Goal: Information Seeking & Learning: Learn about a topic

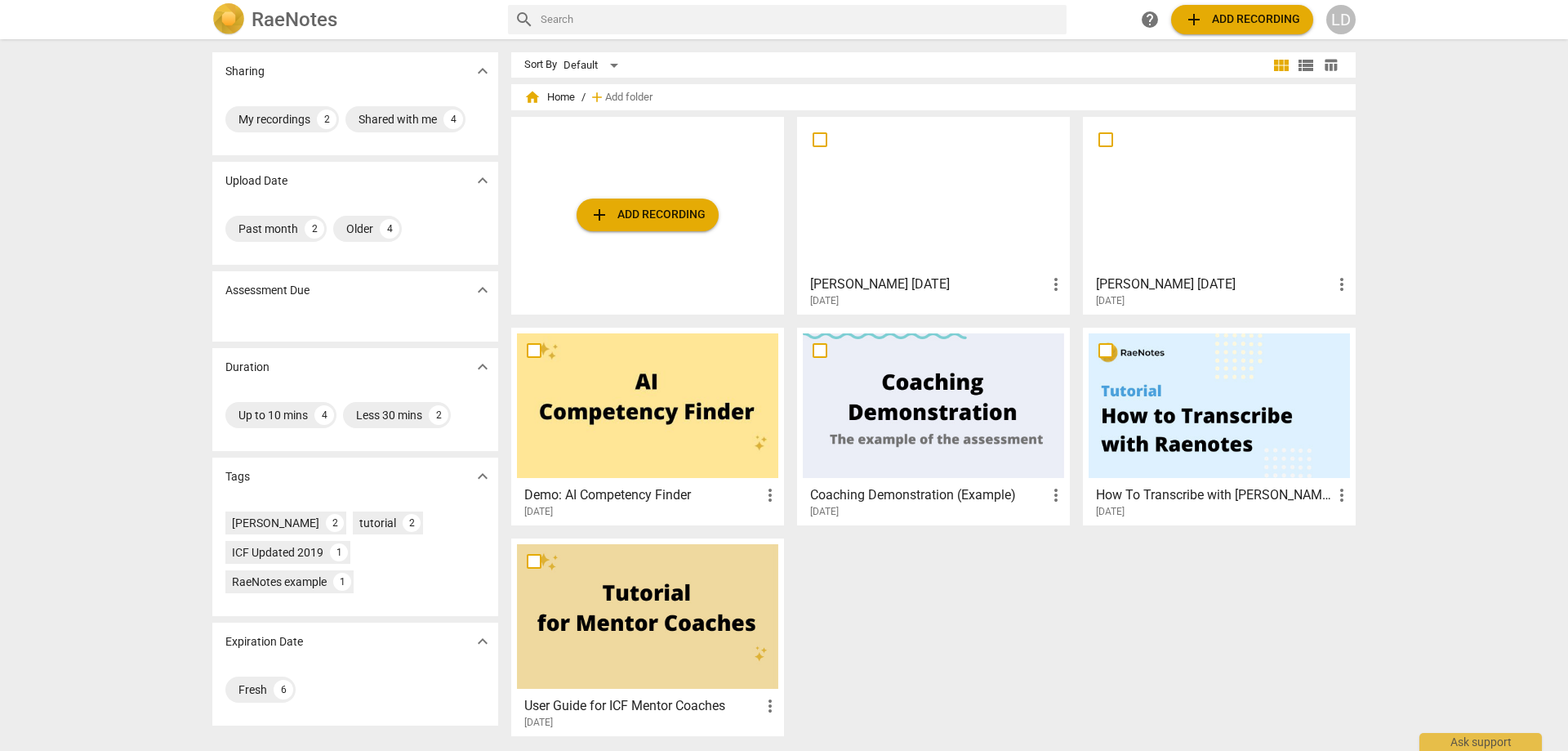
click at [944, 201] on div at bounding box center [933, 195] width 261 height 145
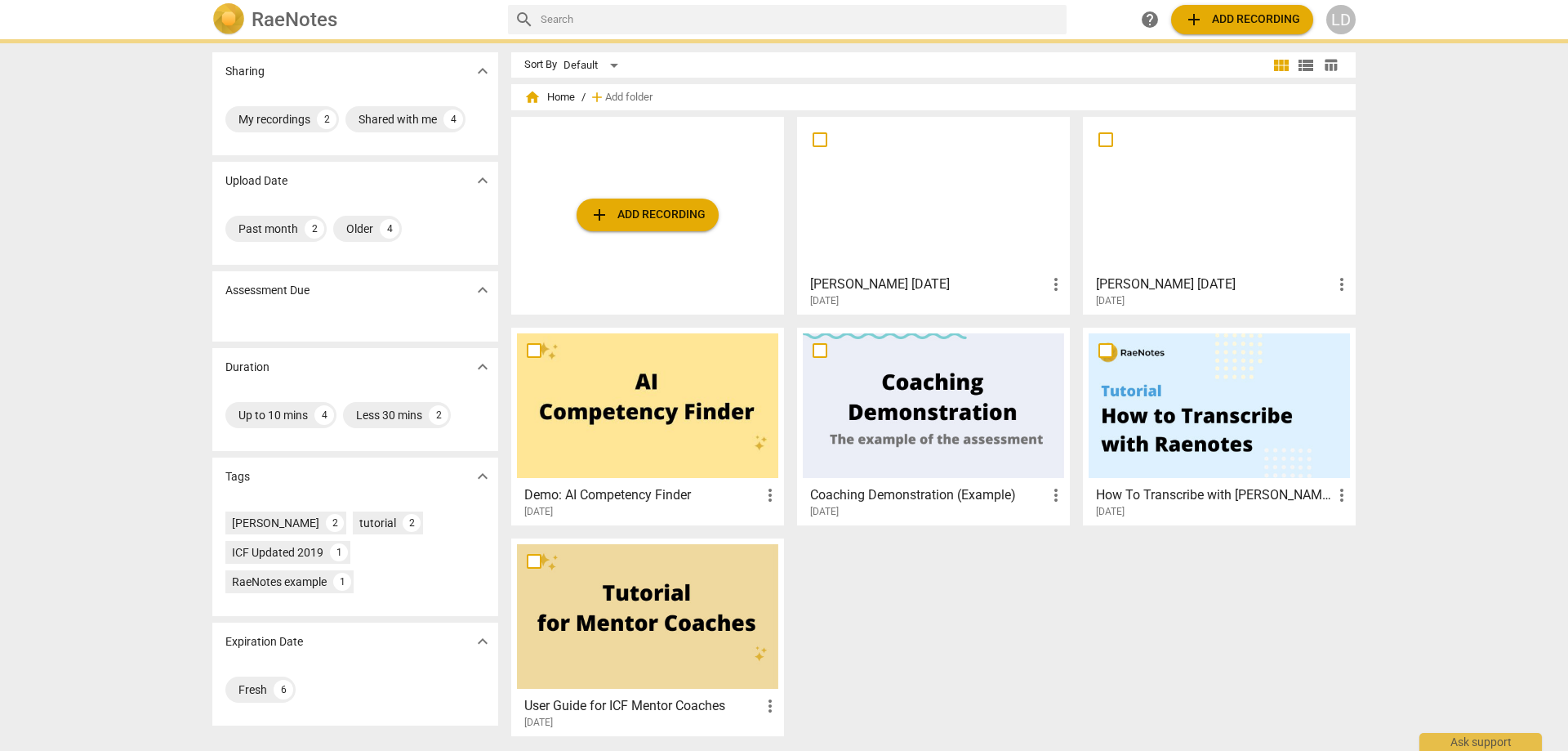
click at [1237, 183] on div at bounding box center [1218, 195] width 261 height 145
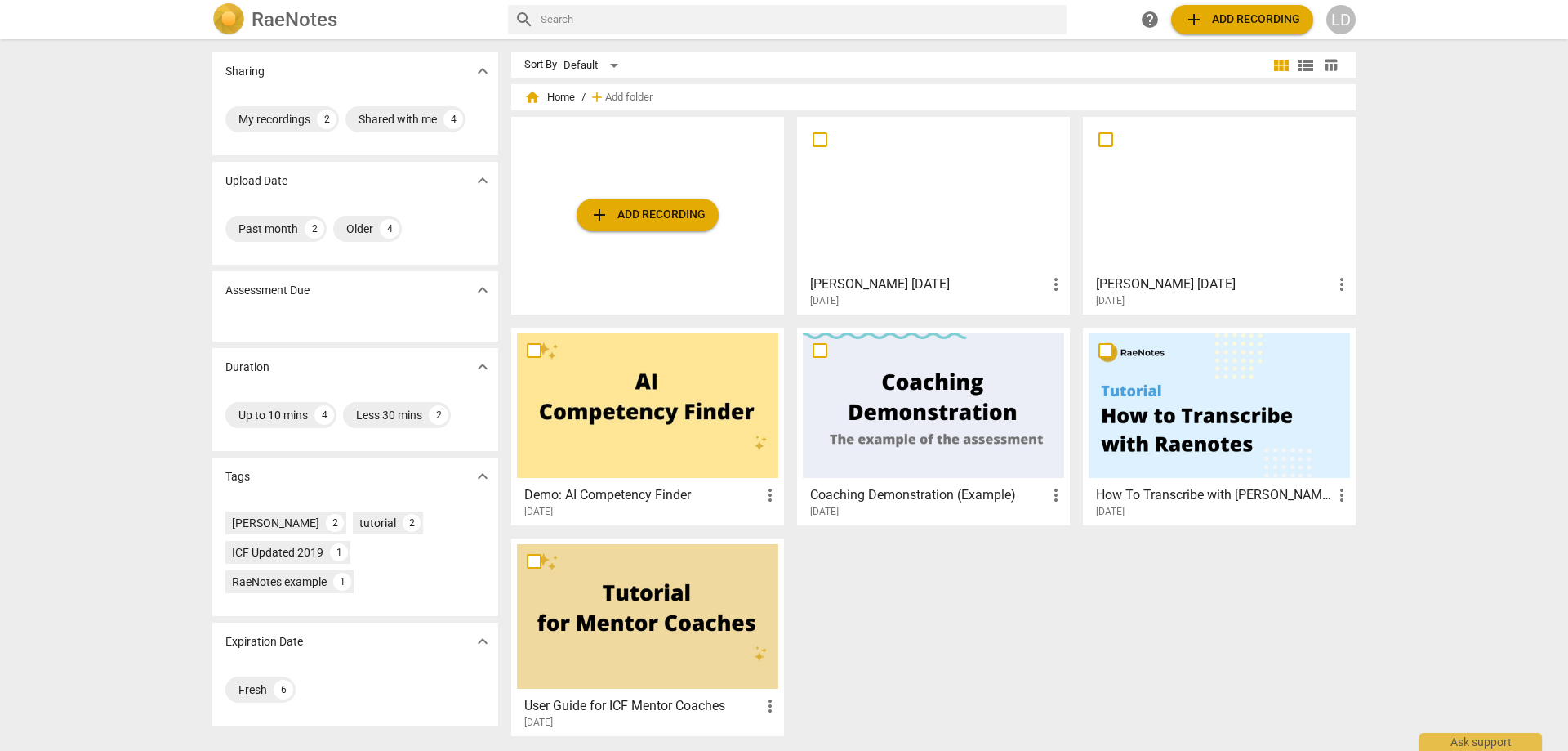
click at [886, 206] on div at bounding box center [933, 195] width 261 height 145
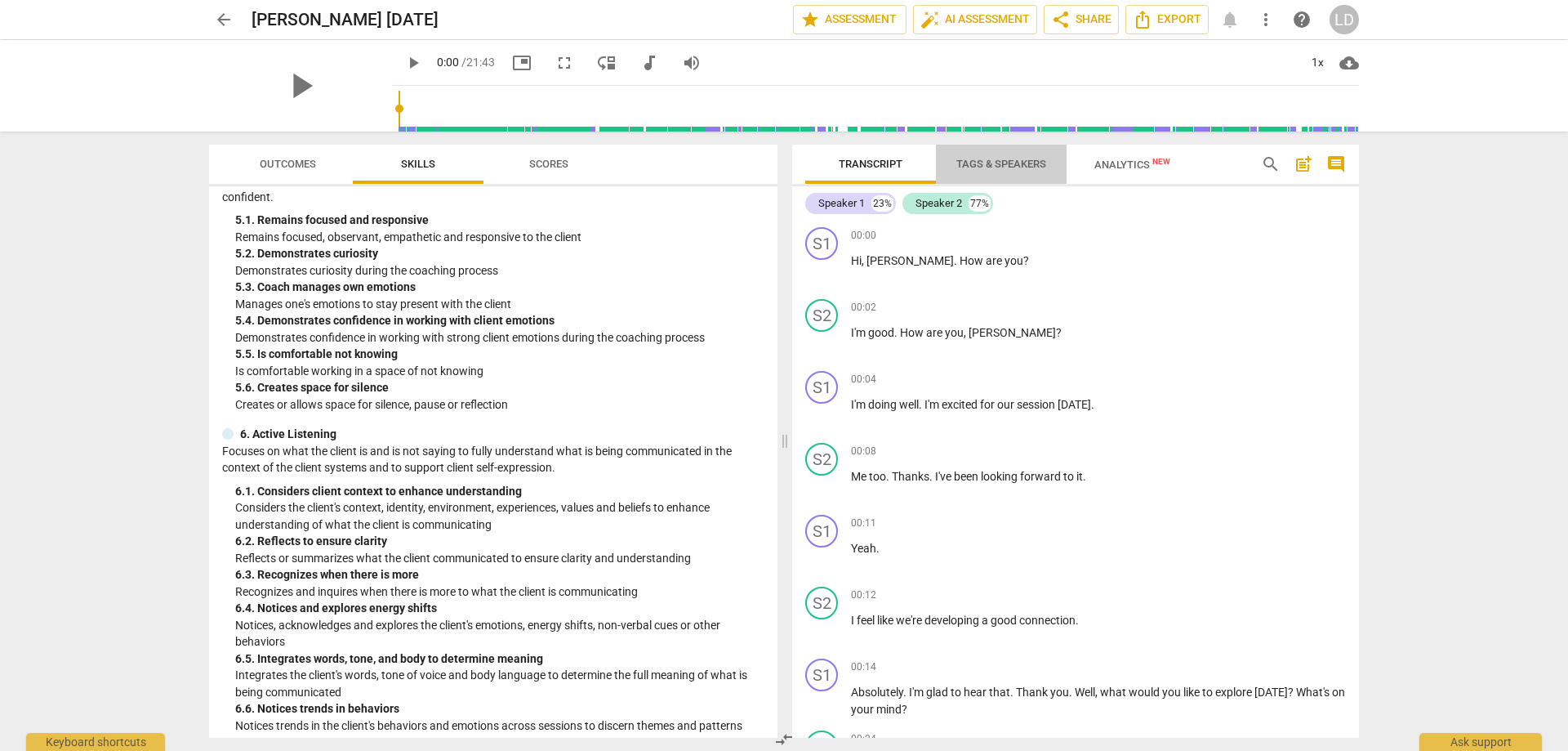
click at [970, 159] on span "Tags & Speakers" at bounding box center [1000, 164] width 90 height 13
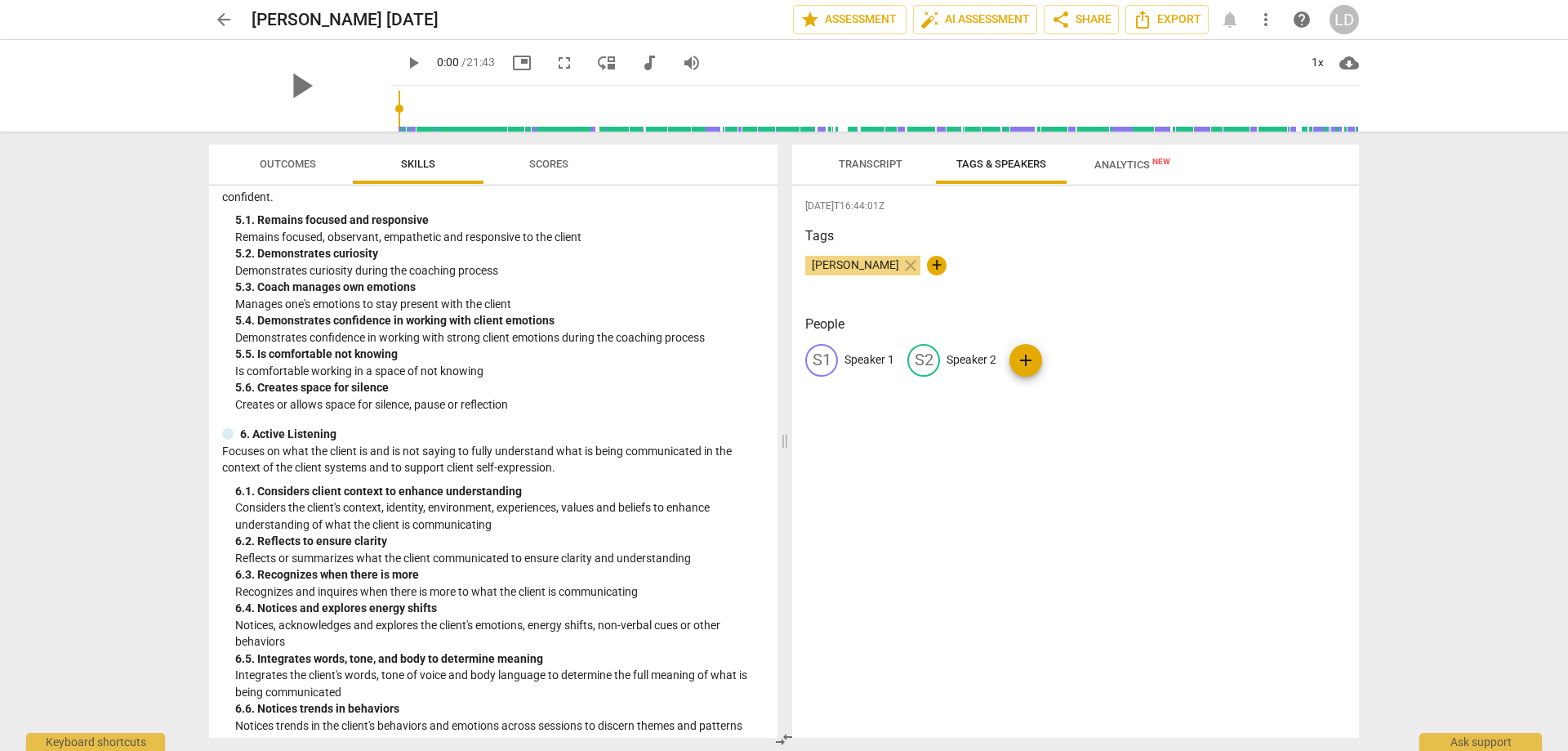
click at [900, 163] on span "Transcript" at bounding box center [870, 164] width 64 height 13
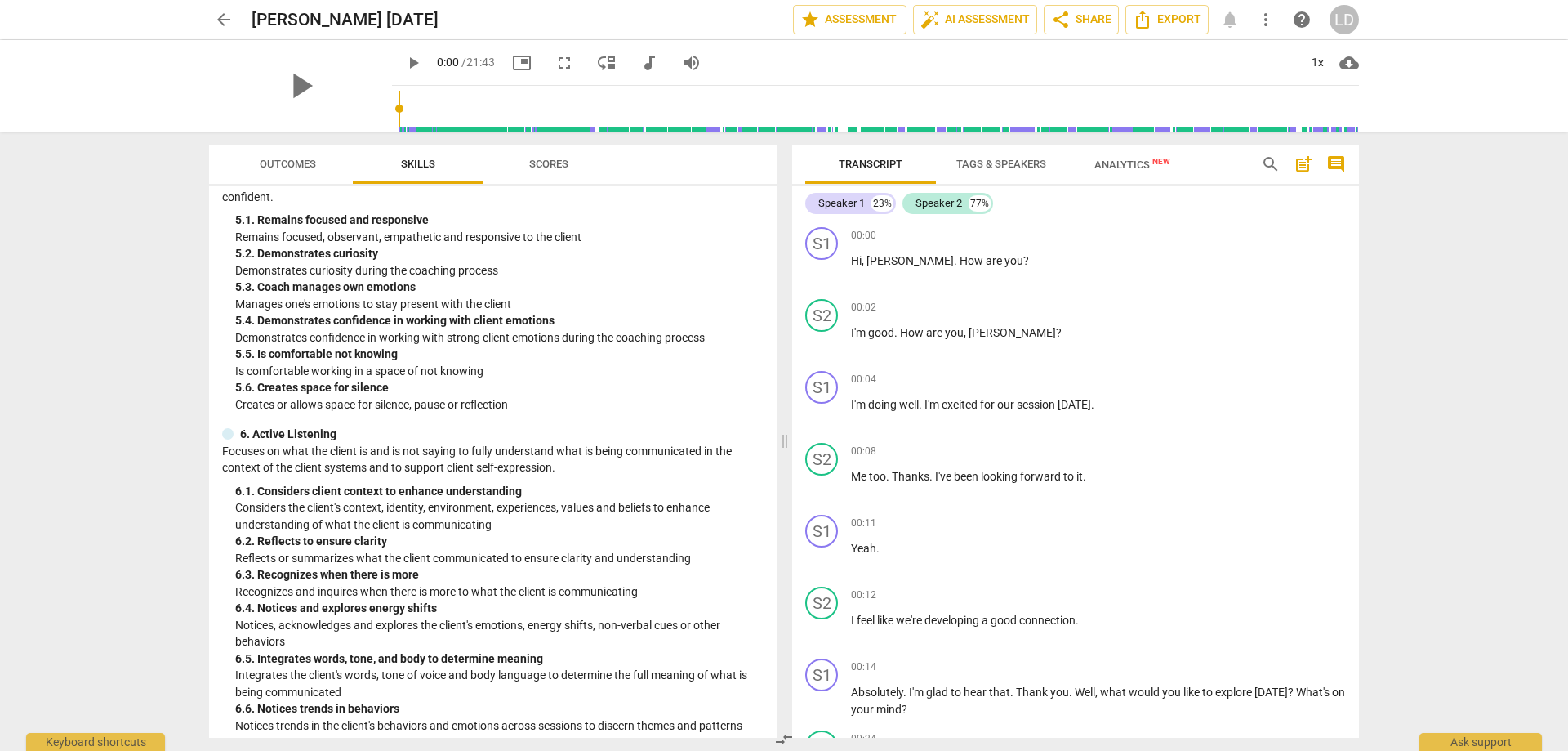
click at [1076, 193] on div "Speaker 1 23% Speaker 2 77%" at bounding box center [1075, 203] width 541 height 28
click at [1063, 173] on span "Tags & Speakers" at bounding box center [1001, 164] width 129 height 22
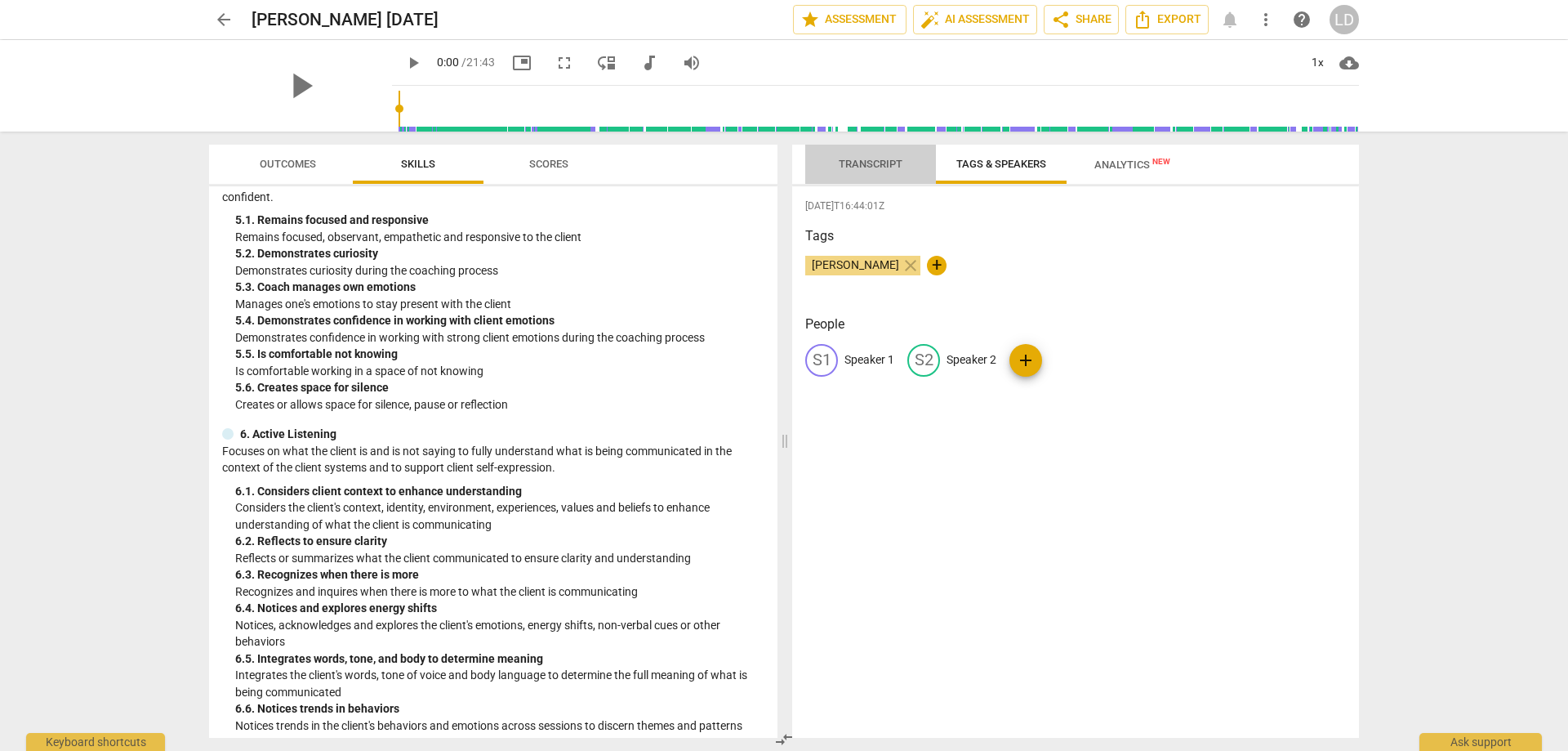
click at [885, 156] on span "Transcript" at bounding box center [870, 164] width 103 height 22
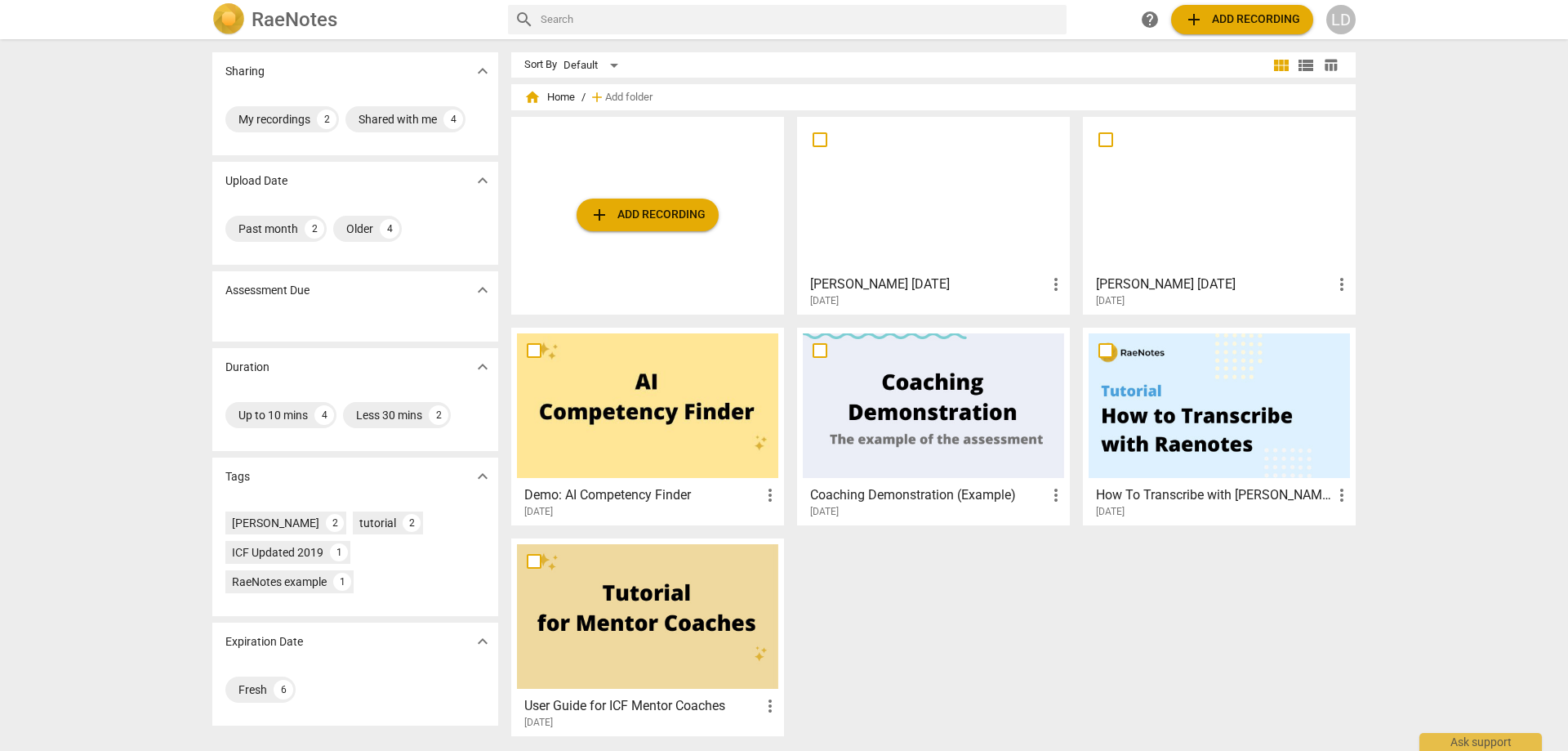
click at [1183, 244] on div at bounding box center [1218, 195] width 261 height 145
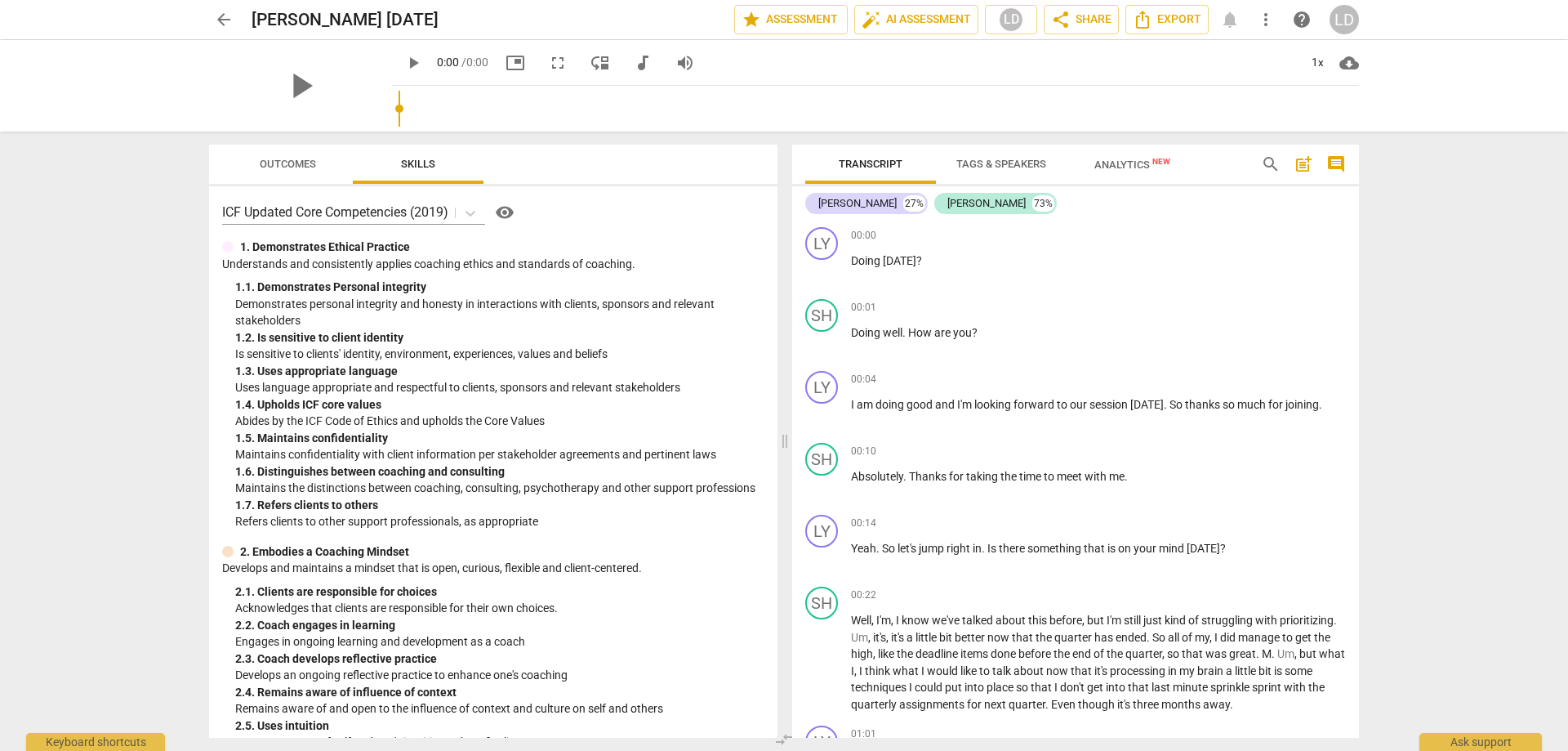
click at [272, 66] on div "play_arrow" at bounding box center [301, 86] width 183 height 92
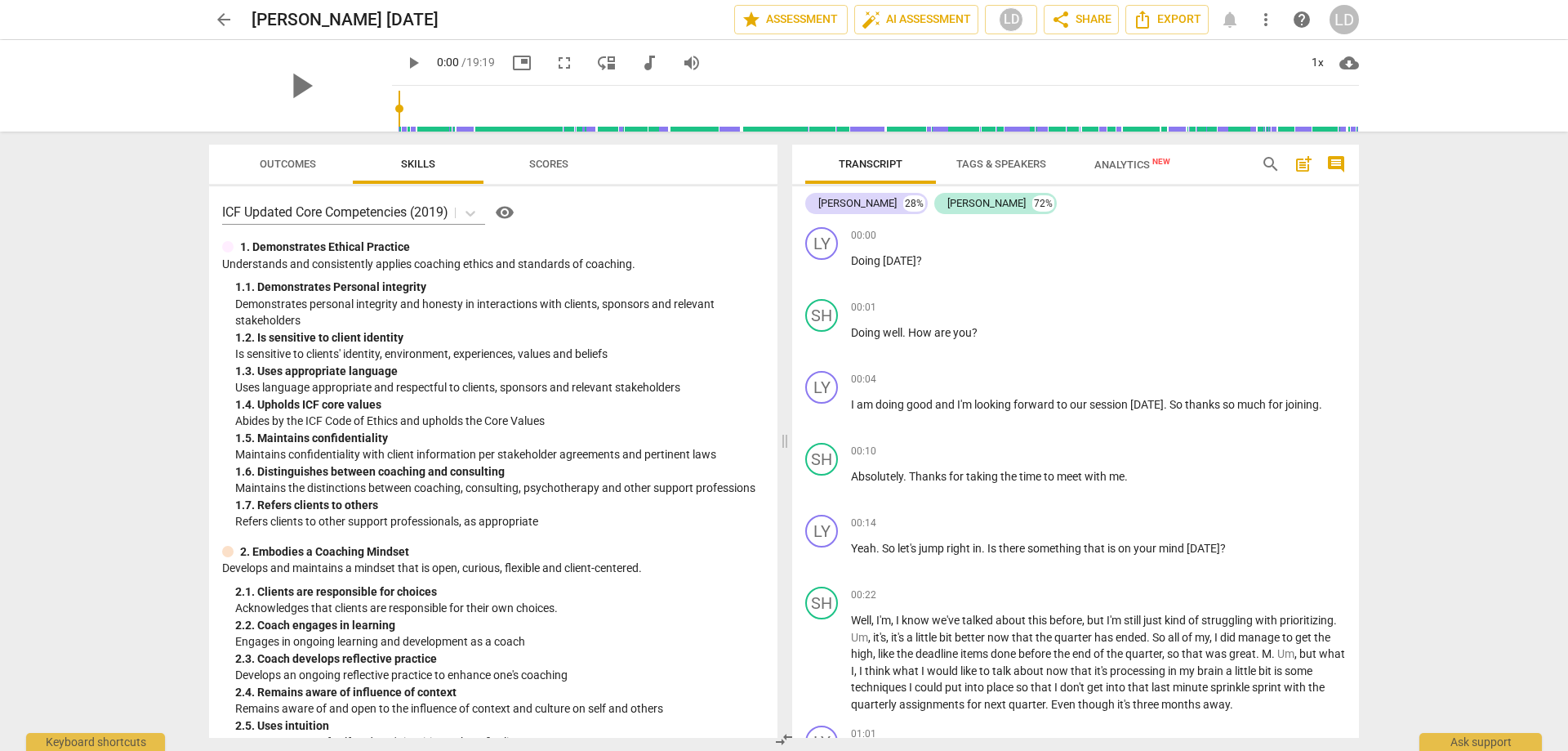
click at [566, 167] on span "Scores" at bounding box center [548, 164] width 40 height 13
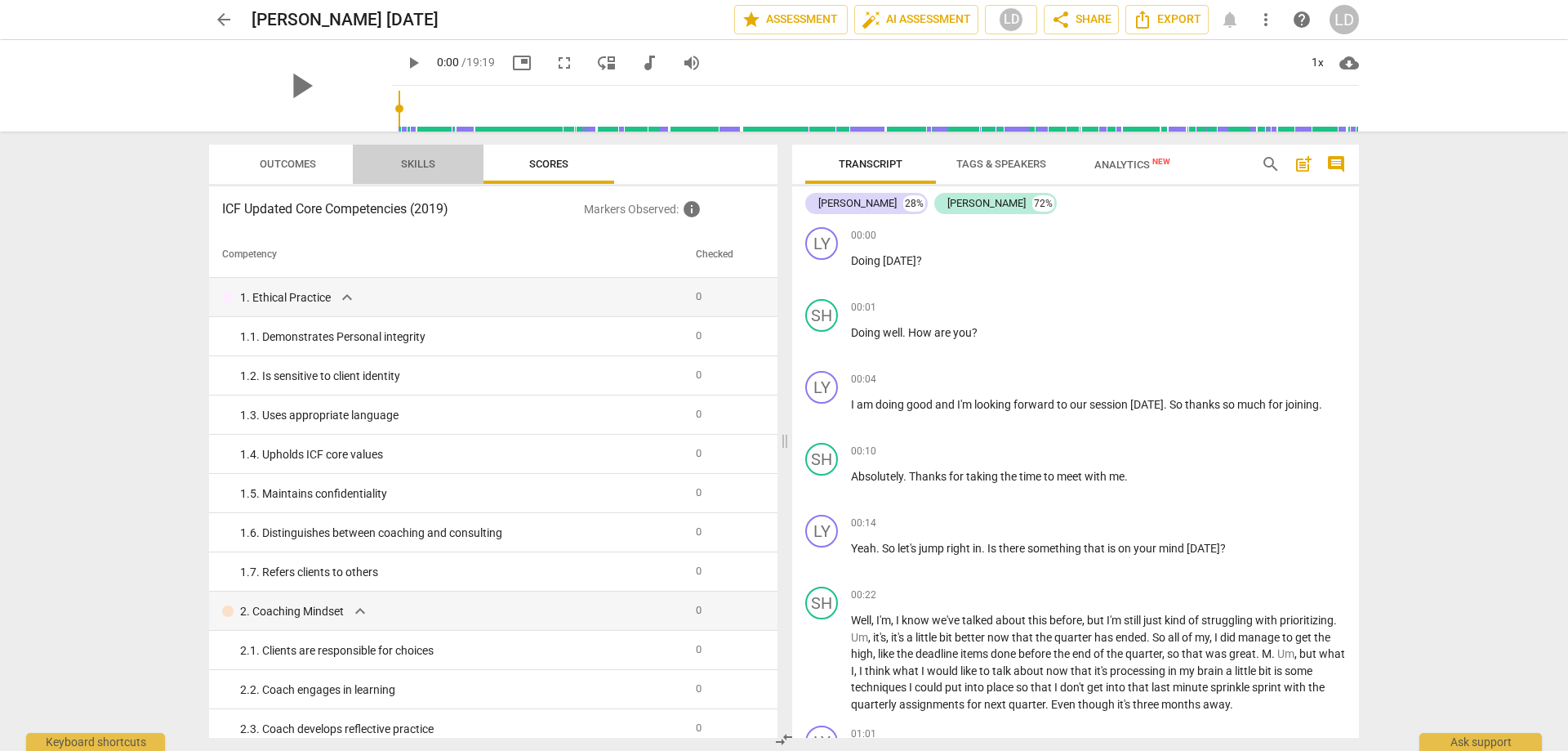
click at [409, 174] on span "Skills" at bounding box center [418, 164] width 73 height 22
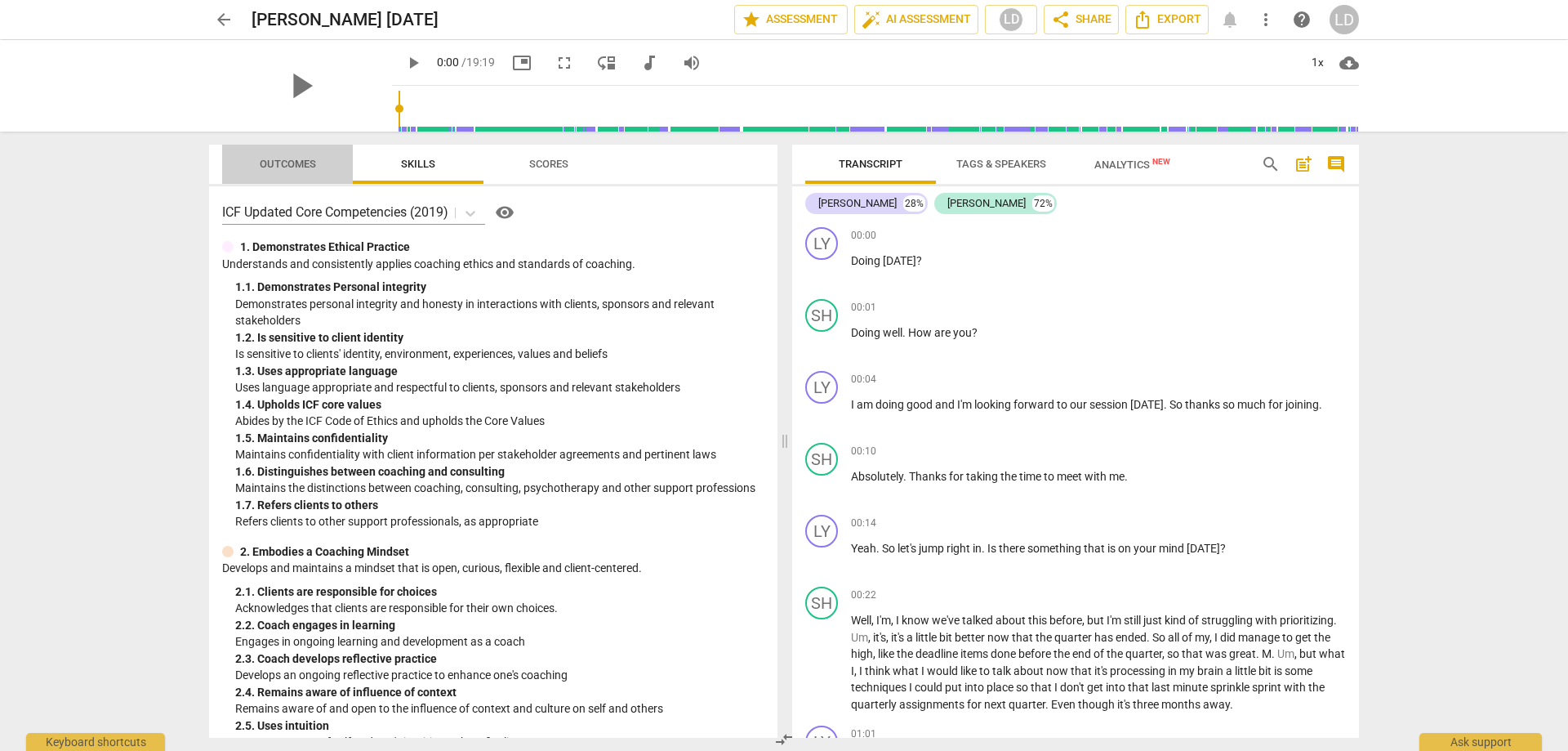
click at [278, 174] on span "Outcomes" at bounding box center [287, 164] width 95 height 22
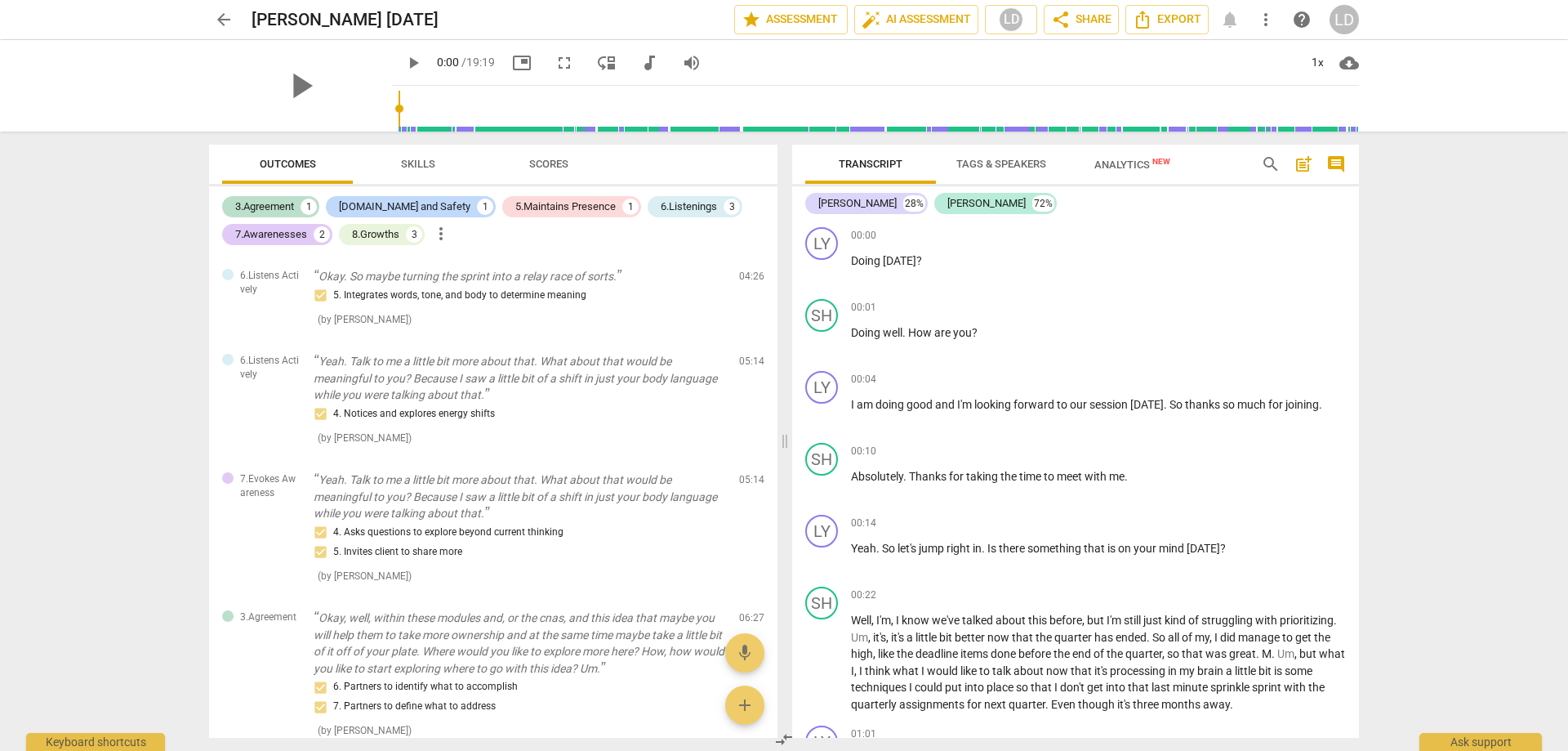
click at [225, 17] on span "arrow_back" at bounding box center [224, 19] width 19 height 19
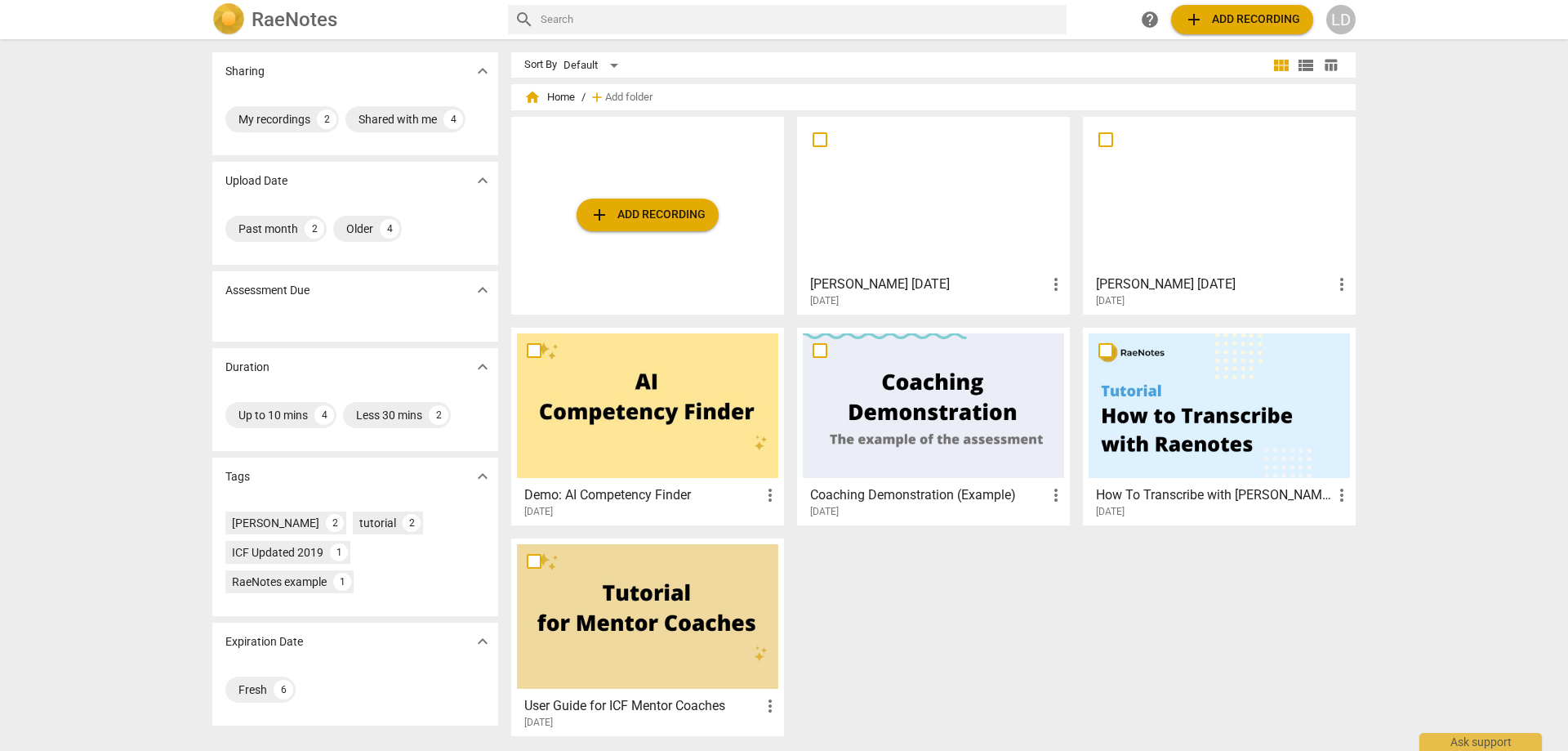
click at [1185, 228] on div at bounding box center [1218, 195] width 261 height 145
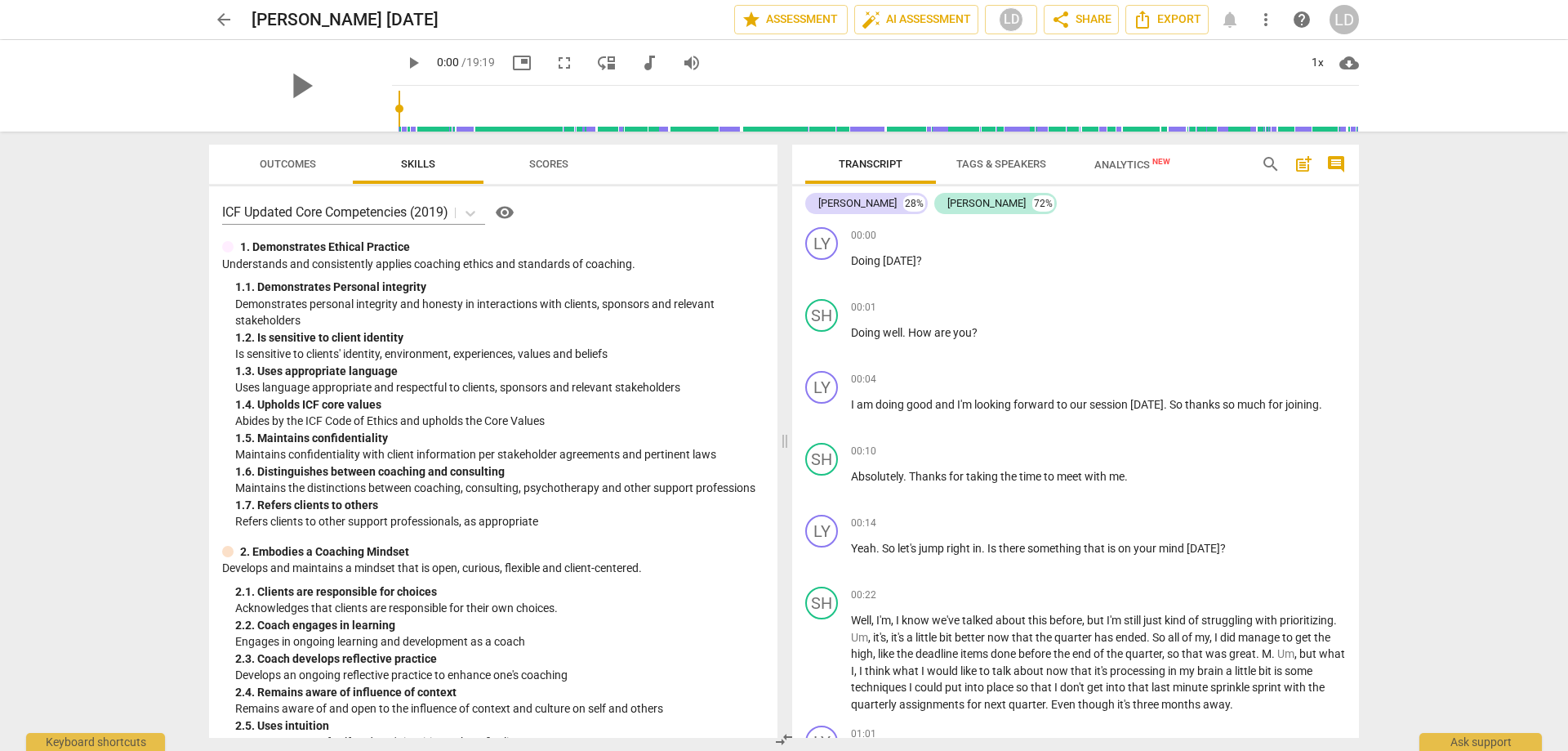
click at [252, 167] on span "Outcomes" at bounding box center [287, 164] width 95 height 22
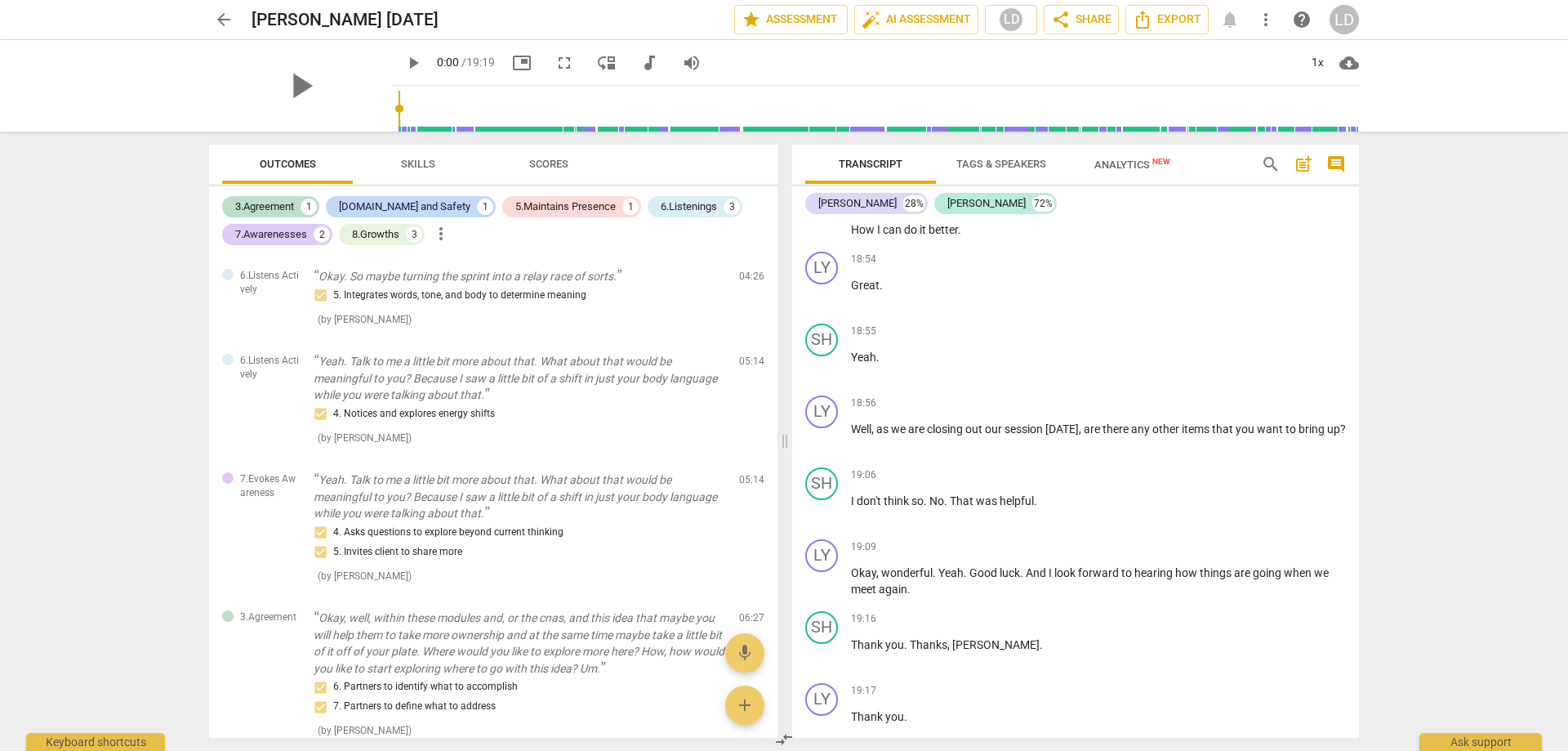
scroll to position [7352, 0]
